Goal: Transaction & Acquisition: Purchase product/service

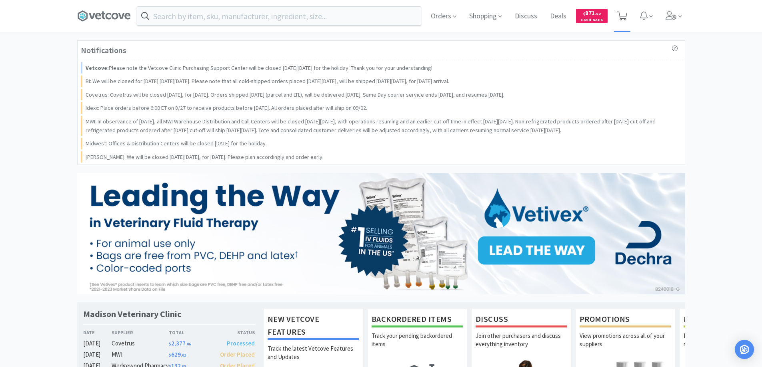
click at [621, 14] on icon at bounding box center [622, 16] width 10 height 9
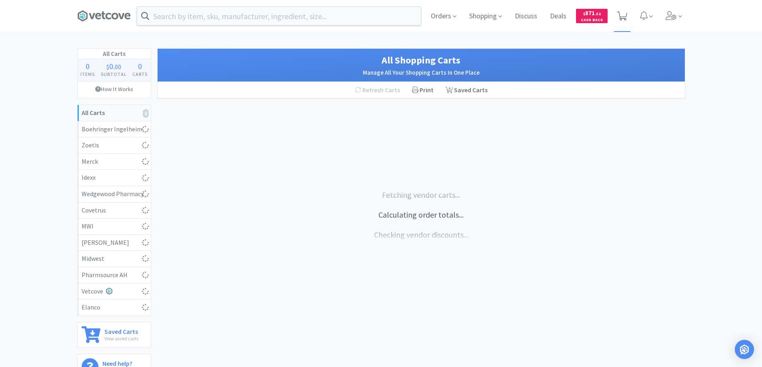
select select "10"
select select "2"
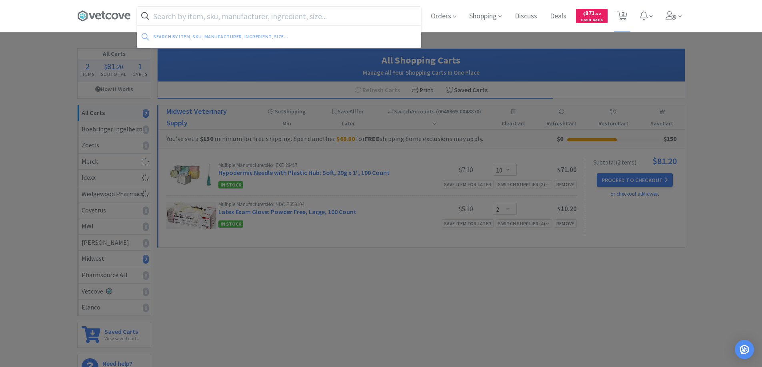
click at [179, 16] on input "text" at bounding box center [278, 16] width 283 height 18
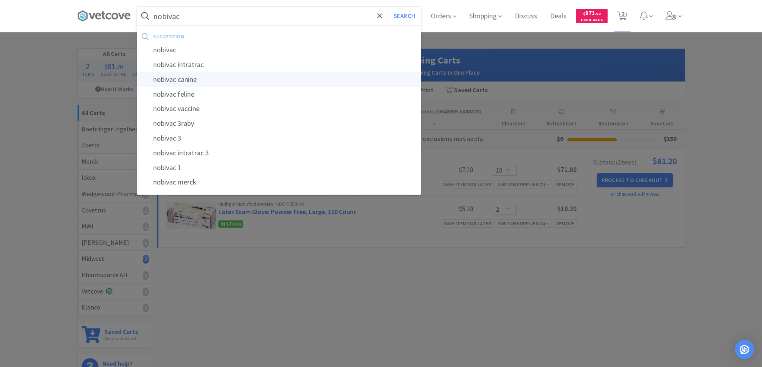
click at [159, 78] on div "nobivac canine" at bounding box center [278, 79] width 283 height 15
type input "nobivac canine"
select select "10"
select select "2"
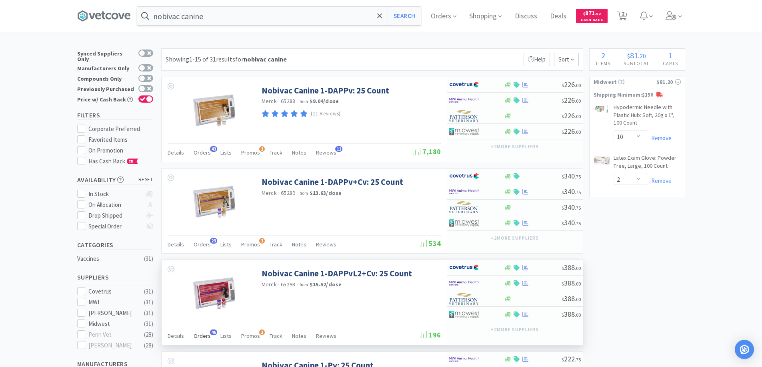
click at [212, 331] on span "46" at bounding box center [213, 333] width 7 height 6
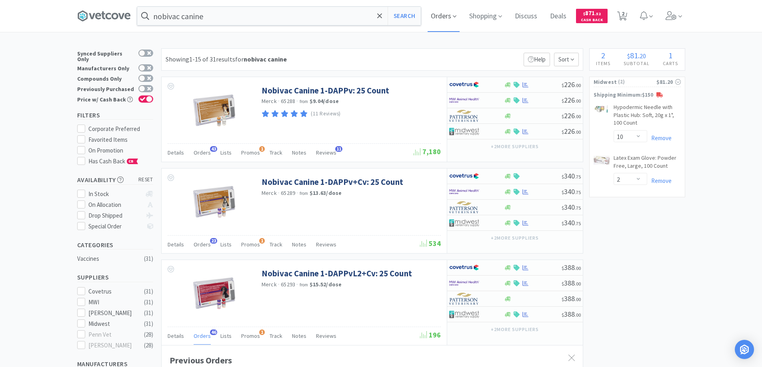
click at [445, 14] on span "Orders" at bounding box center [443, 16] width 32 height 32
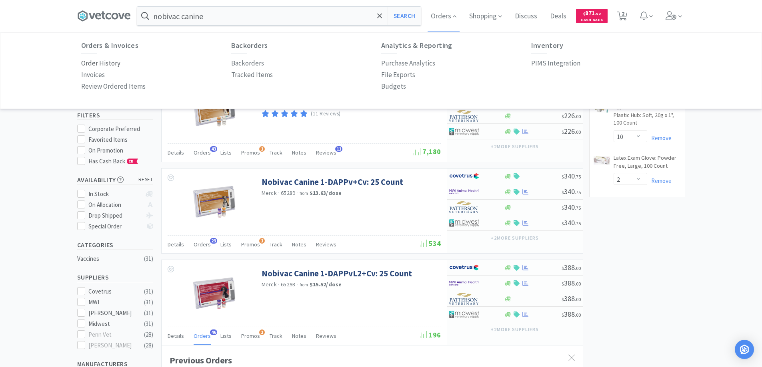
click at [109, 62] on p "Order History" at bounding box center [100, 63] width 39 height 11
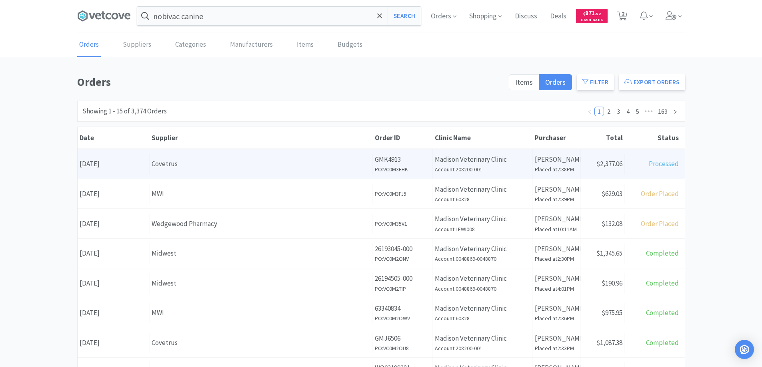
click at [155, 164] on div "Covetrus" at bounding box center [261, 164] width 219 height 11
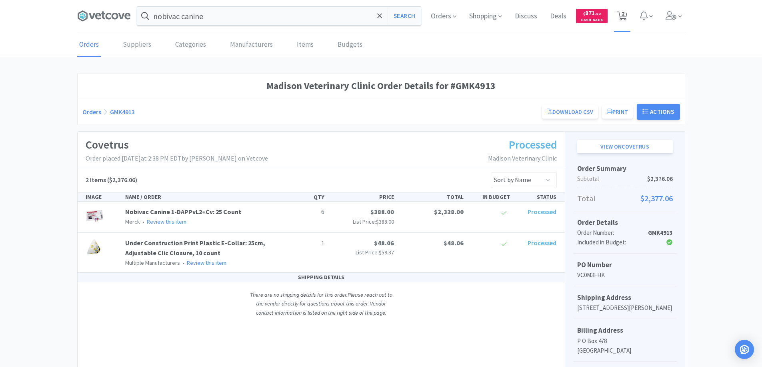
click at [624, 16] on span "2" at bounding box center [622, 14] width 3 height 32
select select "10"
select select "2"
